Goal: Find specific page/section: Find specific page/section

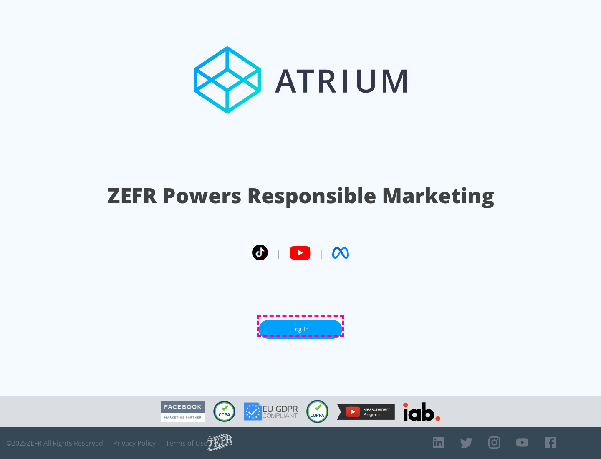
click at [301, 326] on link "Log In" at bounding box center [301, 329] width 84 height 19
